Goal: Task Accomplishment & Management: Use online tool/utility

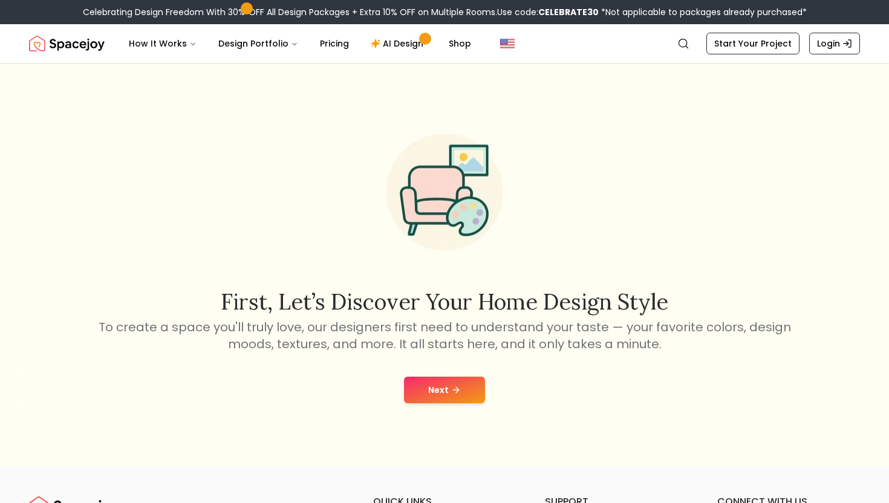
click at [417, 377] on button "Next" at bounding box center [444, 390] width 81 height 27
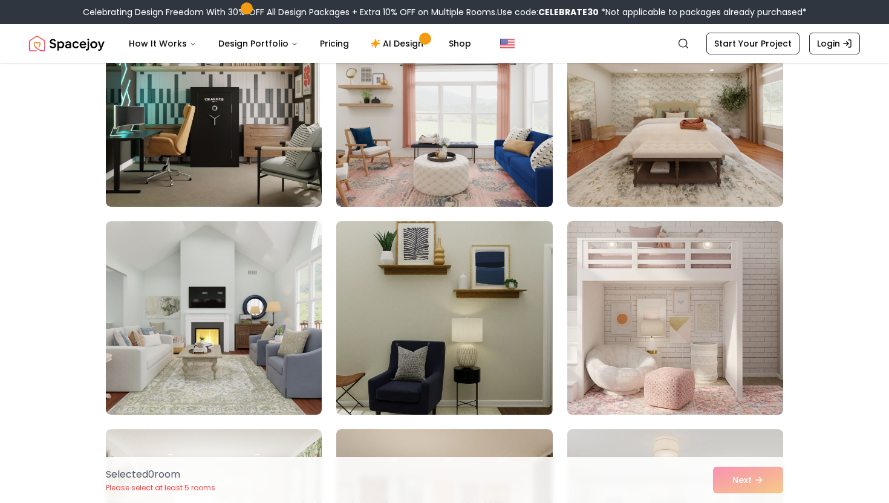
scroll to position [4141, 0]
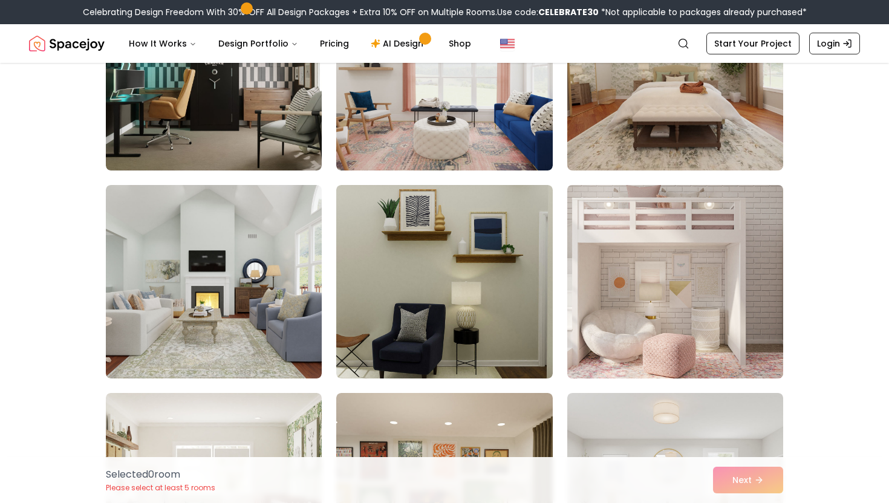
click at [633, 303] on img at bounding box center [675, 281] width 227 height 203
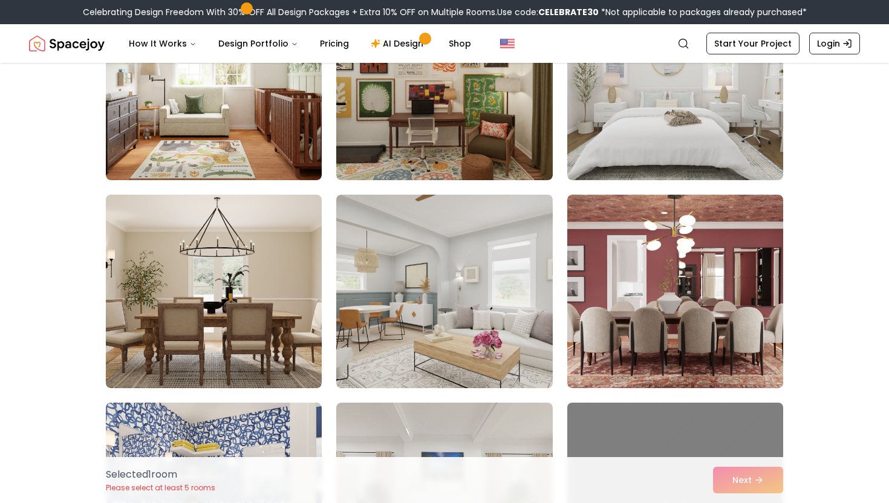
scroll to position [4513, 0]
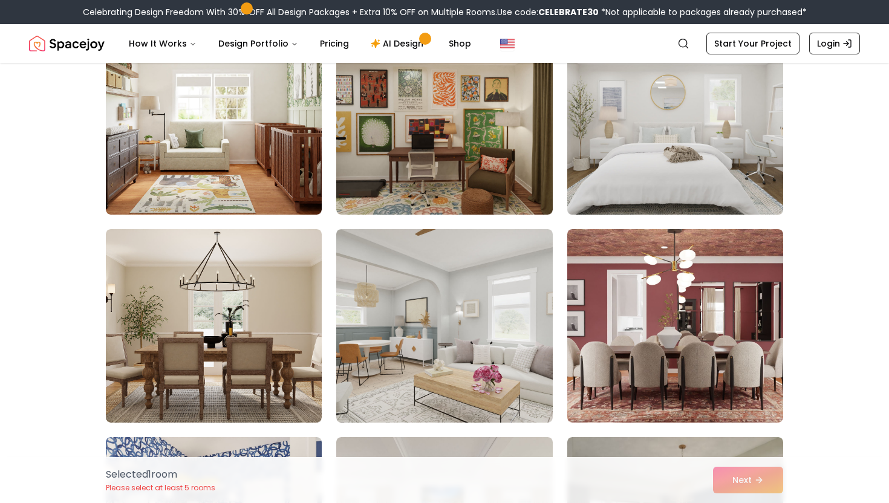
click at [613, 186] on img at bounding box center [675, 117] width 227 height 203
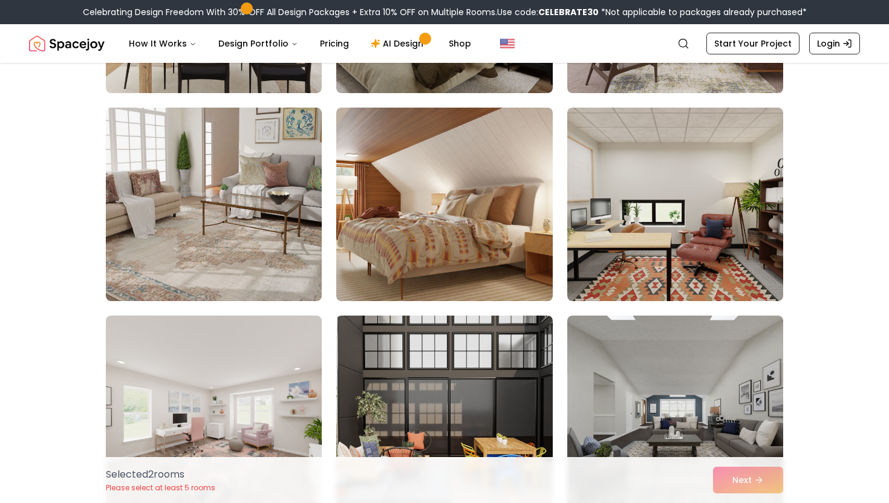
scroll to position [1307, 0]
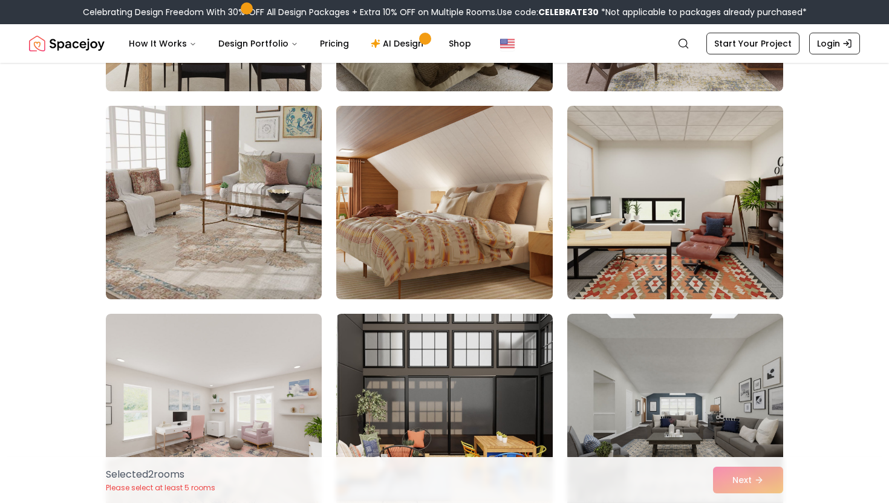
click at [396, 218] on img at bounding box center [444, 202] width 227 height 203
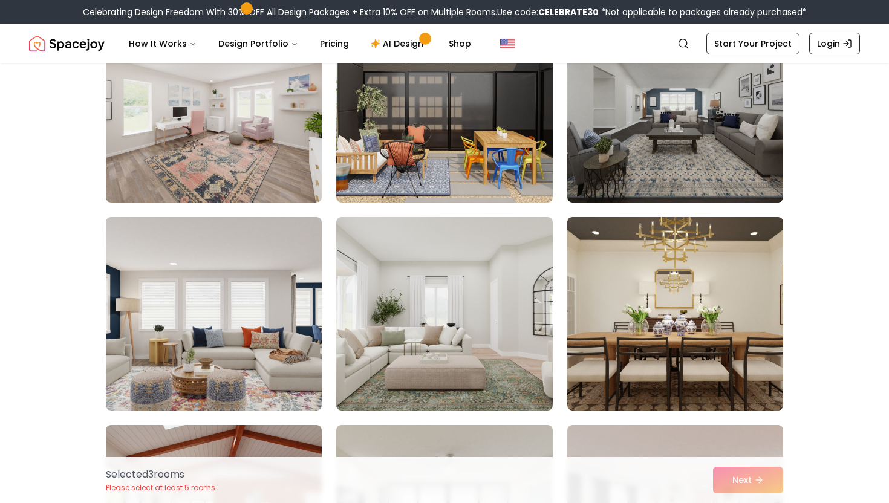
scroll to position [1624, 0]
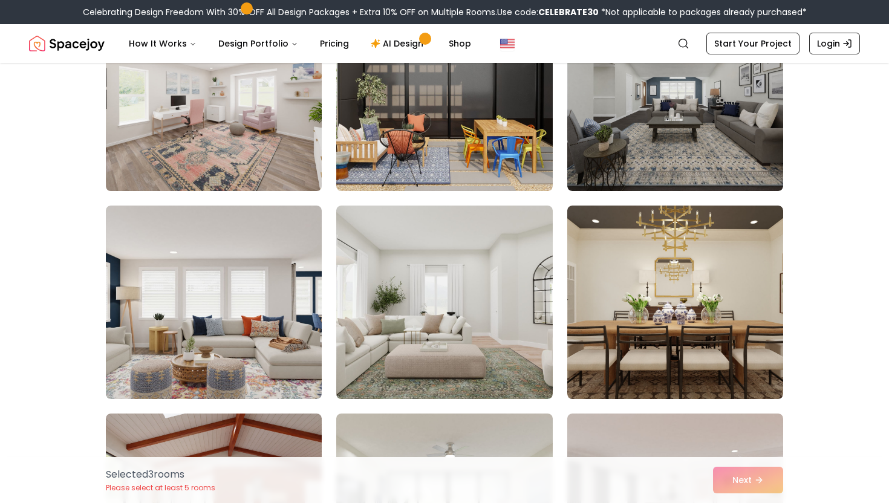
click at [281, 160] on img at bounding box center [213, 94] width 227 height 203
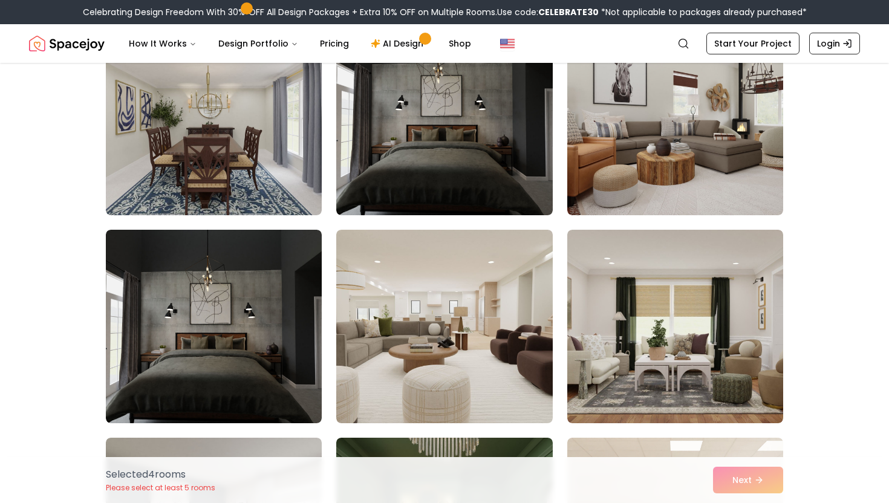
scroll to position [2836, 0]
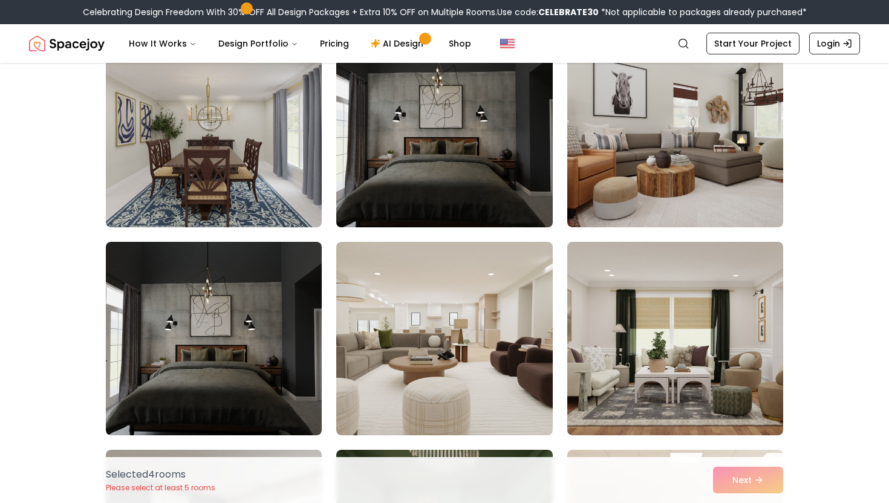
click at [476, 175] on img at bounding box center [444, 130] width 227 height 203
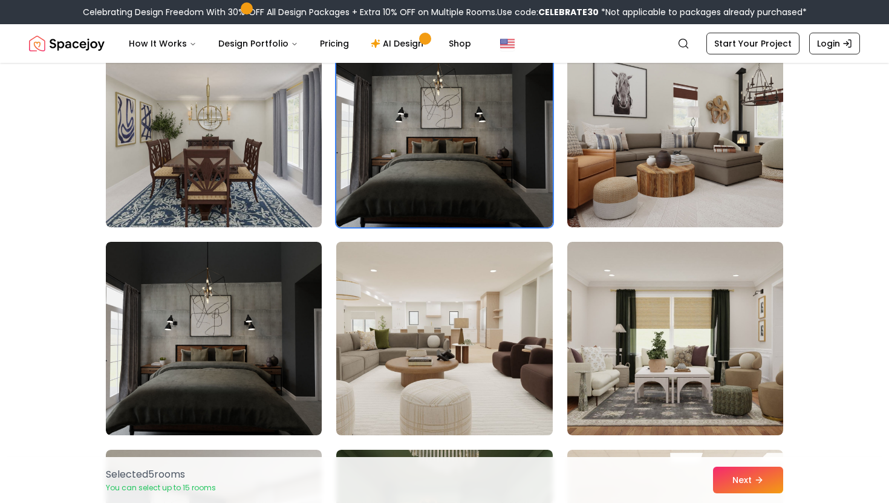
click at [433, 301] on img at bounding box center [444, 338] width 227 height 203
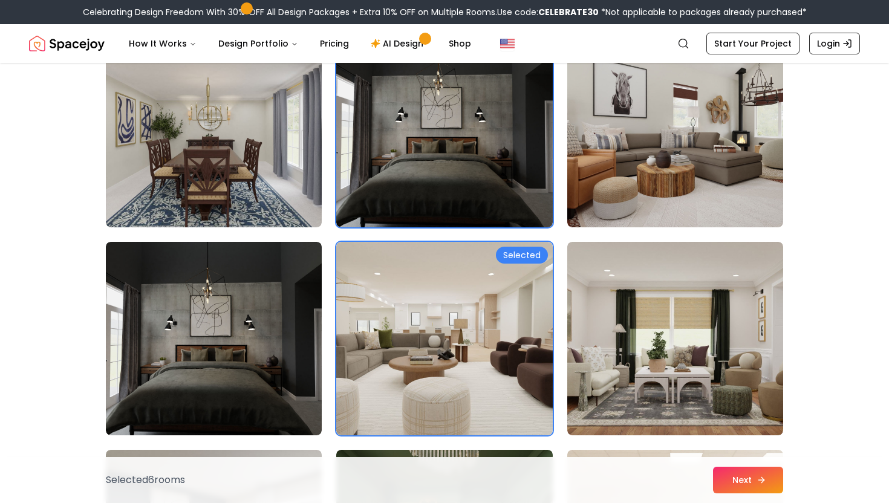
click at [760, 475] on icon at bounding box center [762, 480] width 10 height 10
